Goal: Information Seeking & Learning: Compare options

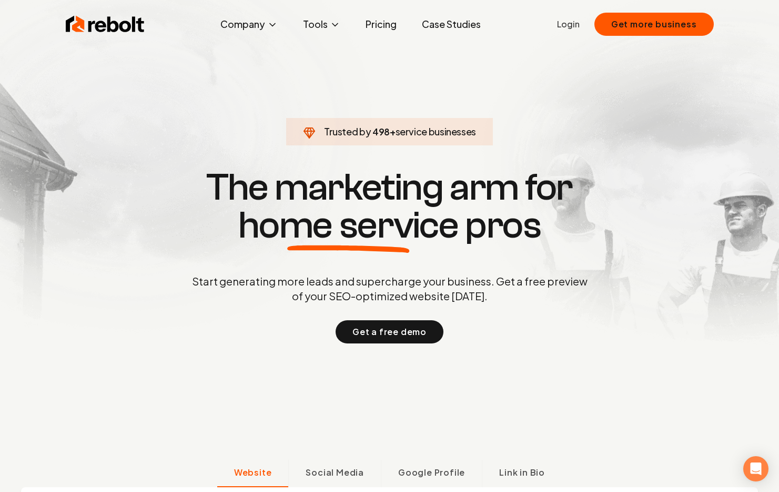
click at [386, 24] on link "Pricing" at bounding box center [381, 24] width 48 height 21
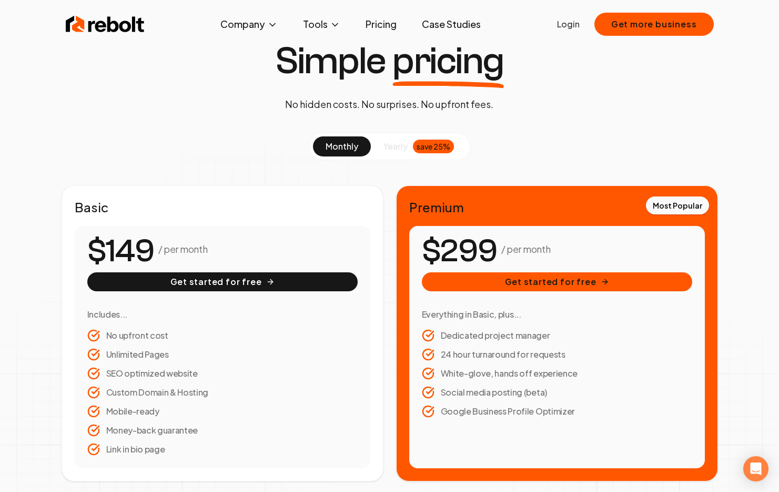
scroll to position [71, 0]
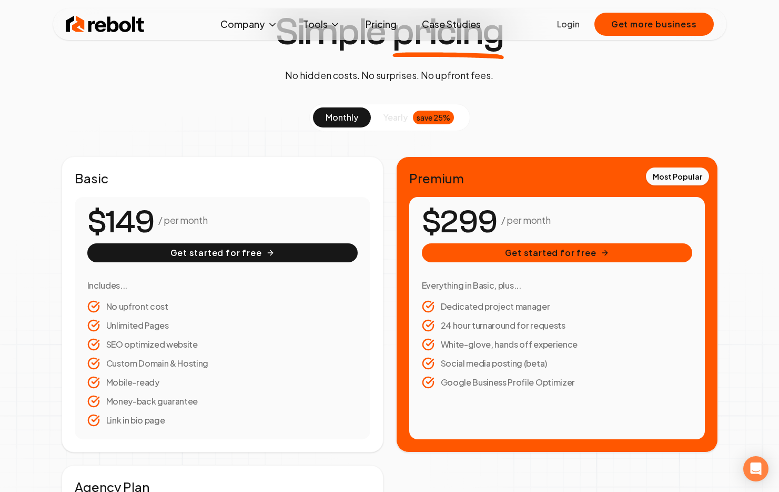
click at [76, 24] on img at bounding box center [105, 24] width 79 height 21
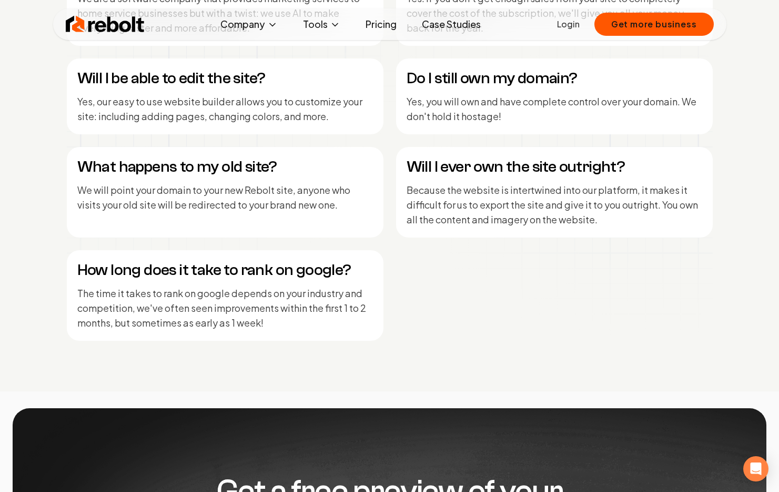
scroll to position [5164, 0]
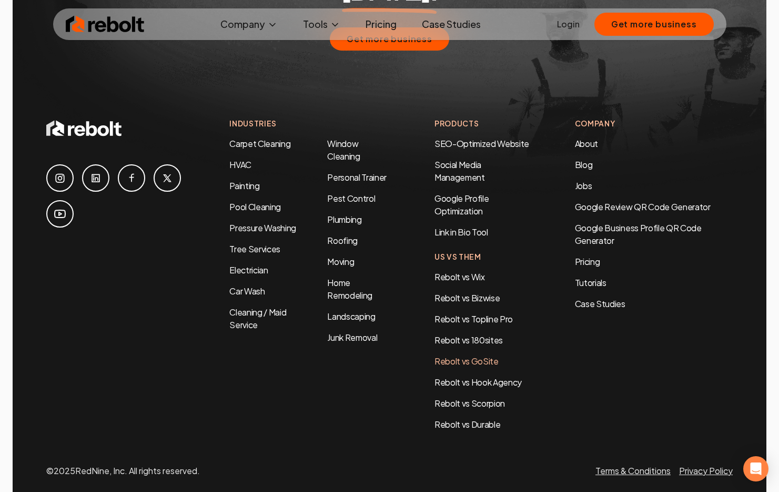
click at [449, 355] on link "Rebolt vs GoSite" at bounding box center [467, 360] width 64 height 11
click at [486, 397] on link "Rebolt vs Scorpion" at bounding box center [470, 402] width 71 height 11
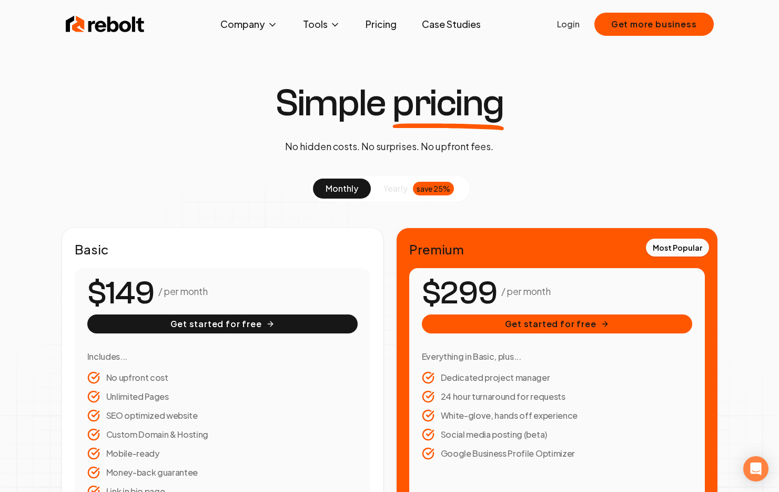
click at [406, 190] on span "yearly" at bounding box center [396, 188] width 24 height 13
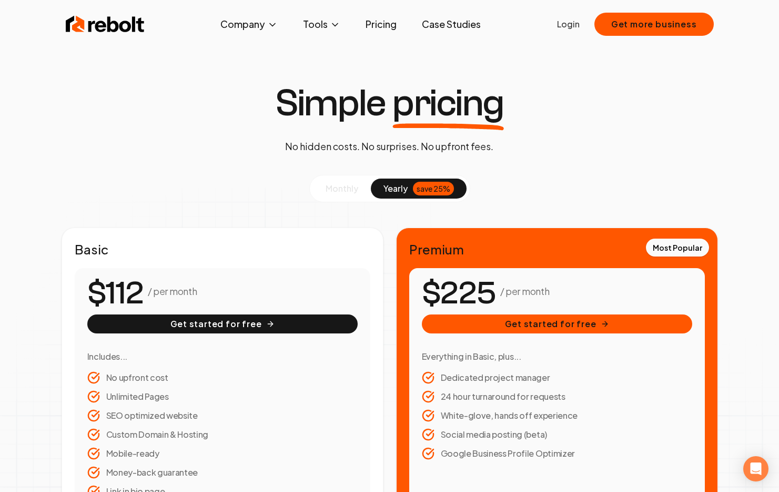
click at [352, 189] on span "monthly" at bounding box center [342, 188] width 33 height 11
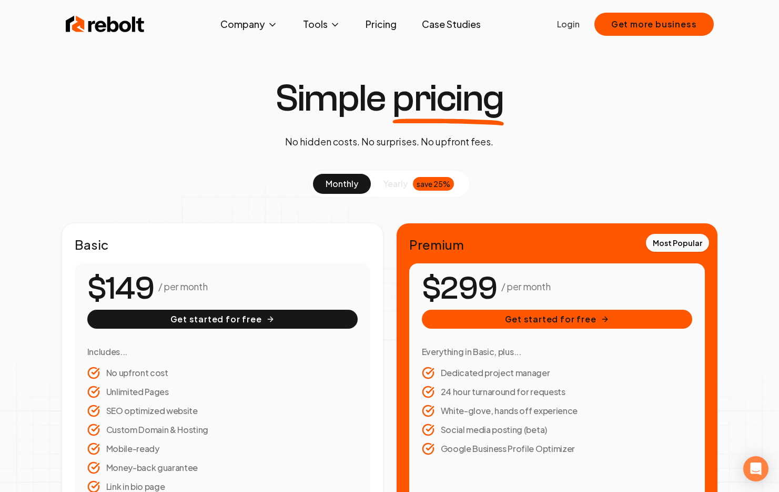
scroll to position [6, 0]
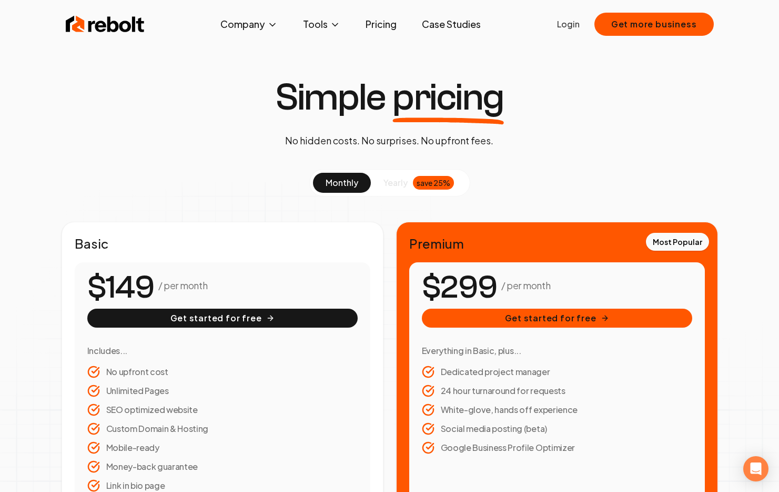
click at [368, 24] on link "Pricing" at bounding box center [381, 24] width 48 height 21
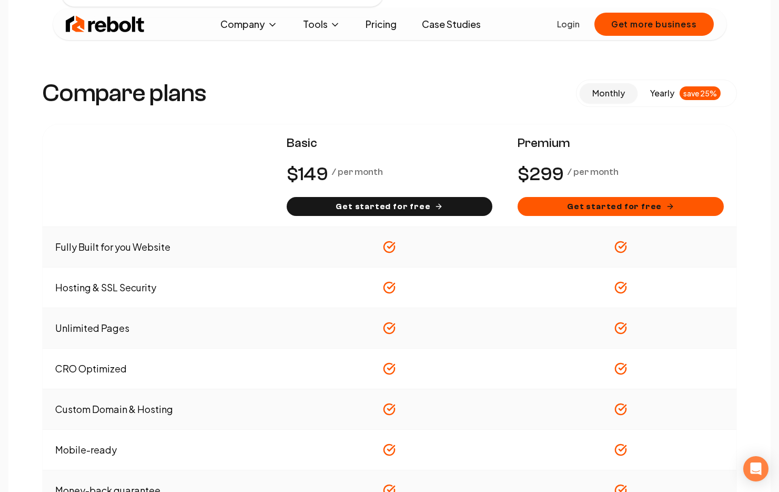
scroll to position [895, 0]
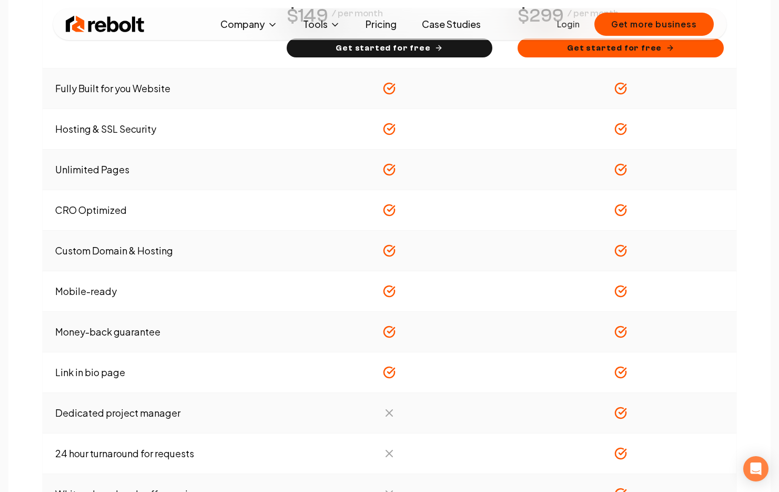
click at [125, 32] on img at bounding box center [105, 24] width 79 height 21
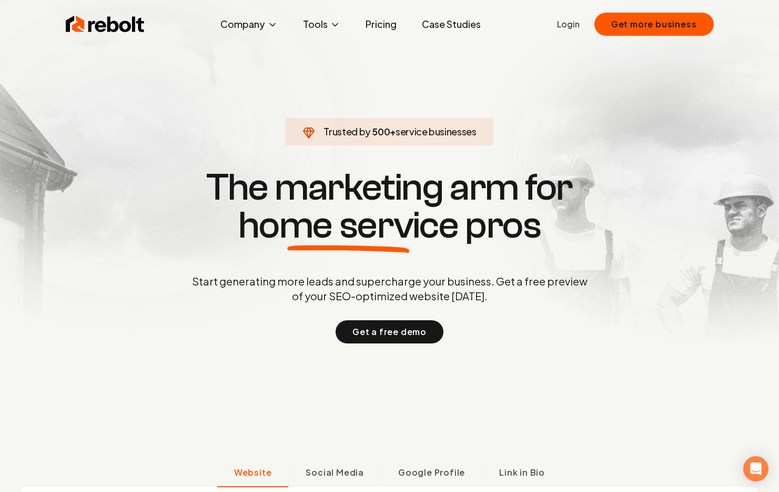
click at [373, 22] on link "Pricing" at bounding box center [381, 24] width 48 height 21
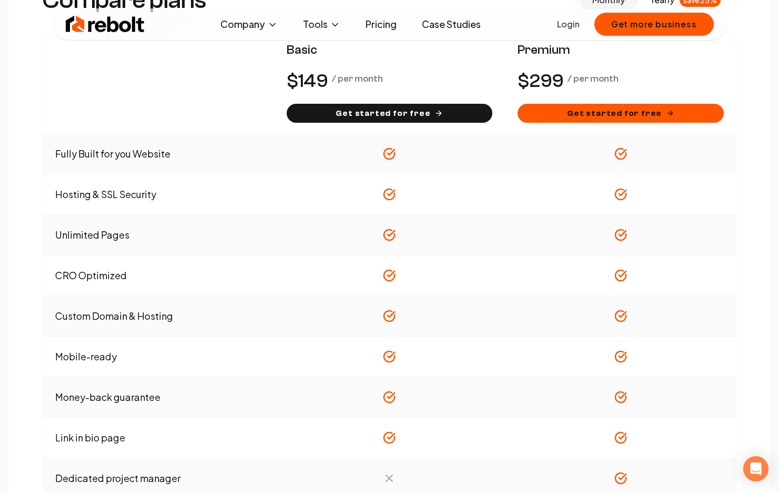
scroll to position [830, 0]
